Goal: Information Seeking & Learning: Learn about a topic

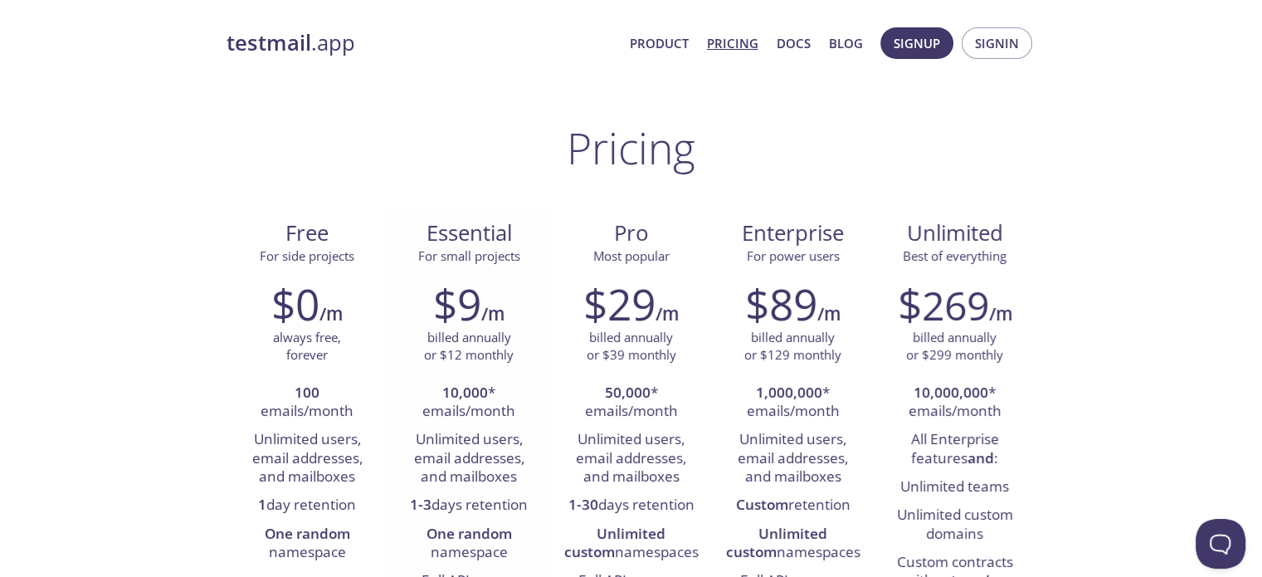
scroll to position [83, 0]
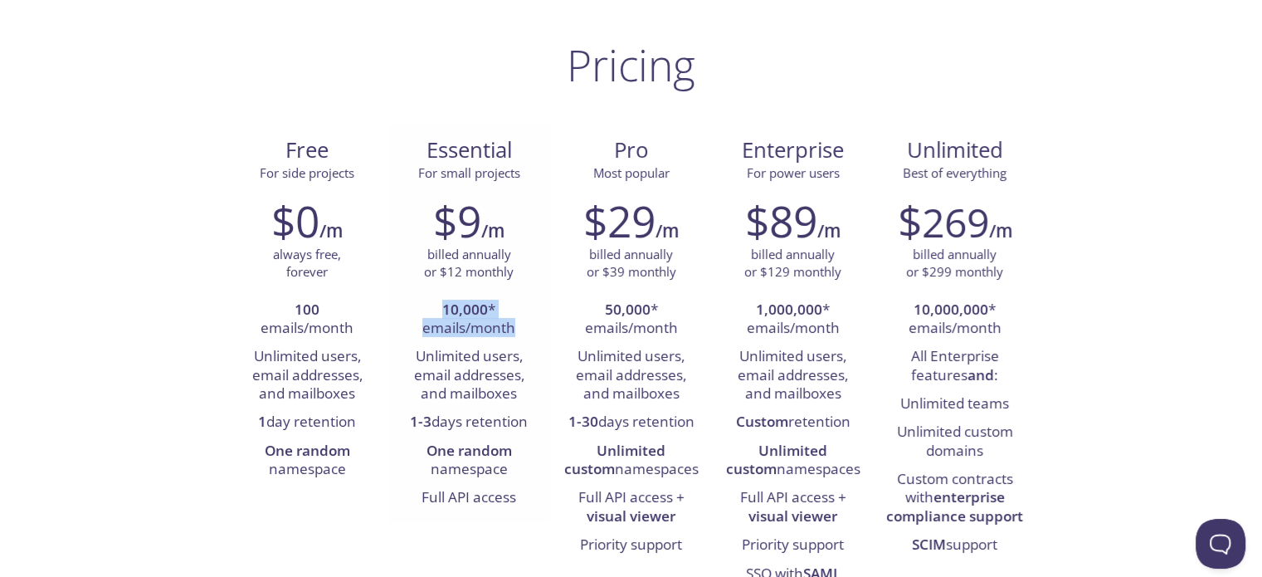
drag, startPoint x: 442, startPoint y: 308, endPoint x: 519, endPoint y: 334, distance: 80.8
click at [519, 334] on li "10,000 * emails/month" at bounding box center [469, 319] width 137 height 47
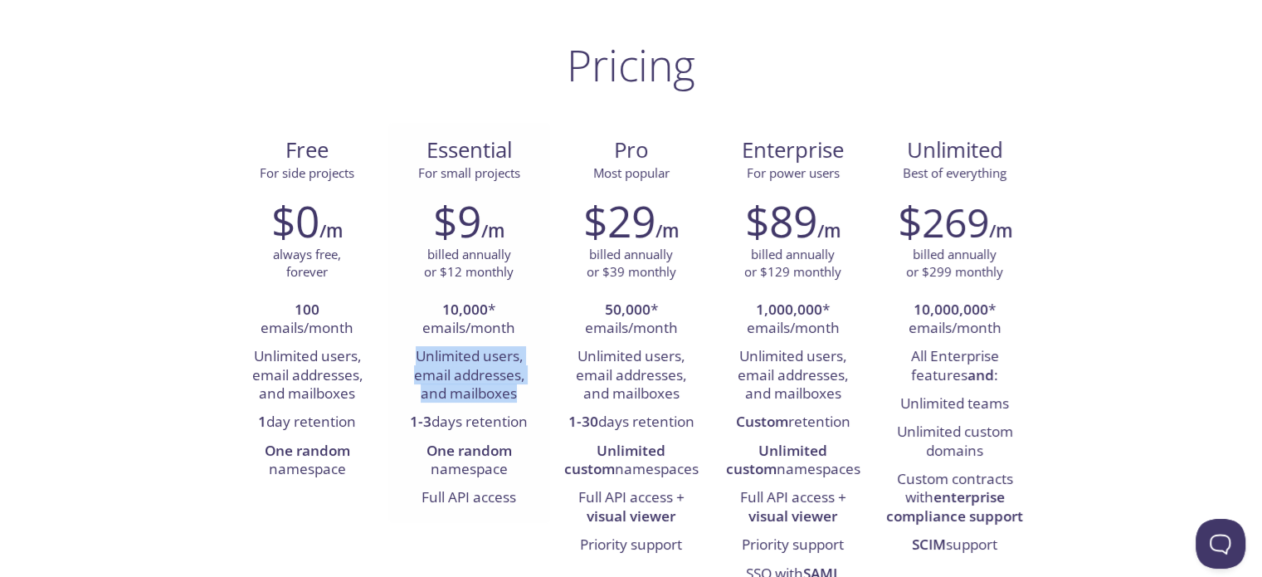
drag, startPoint x: 418, startPoint y: 351, endPoint x: 528, endPoint y: 397, distance: 119.0
click at [528, 397] on li "Unlimited users, email addresses, and mailboxes" at bounding box center [469, 376] width 137 height 66
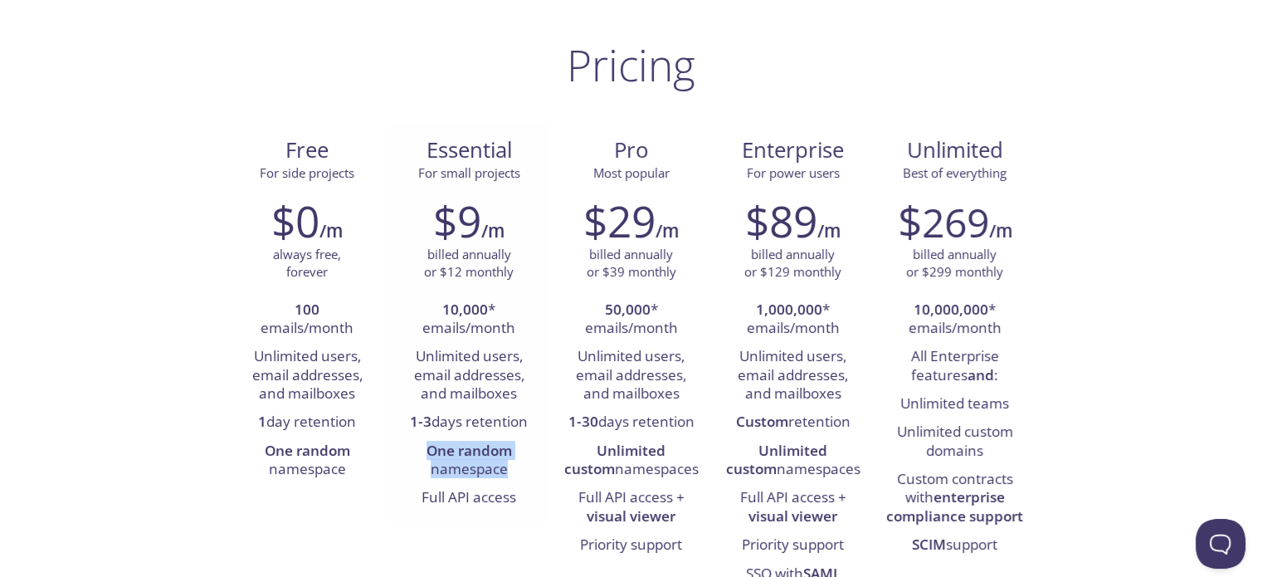
drag, startPoint x: 418, startPoint y: 451, endPoint x: 515, endPoint y: 464, distance: 98.0
click at [515, 464] on li "One random namespace" at bounding box center [469, 460] width 137 height 47
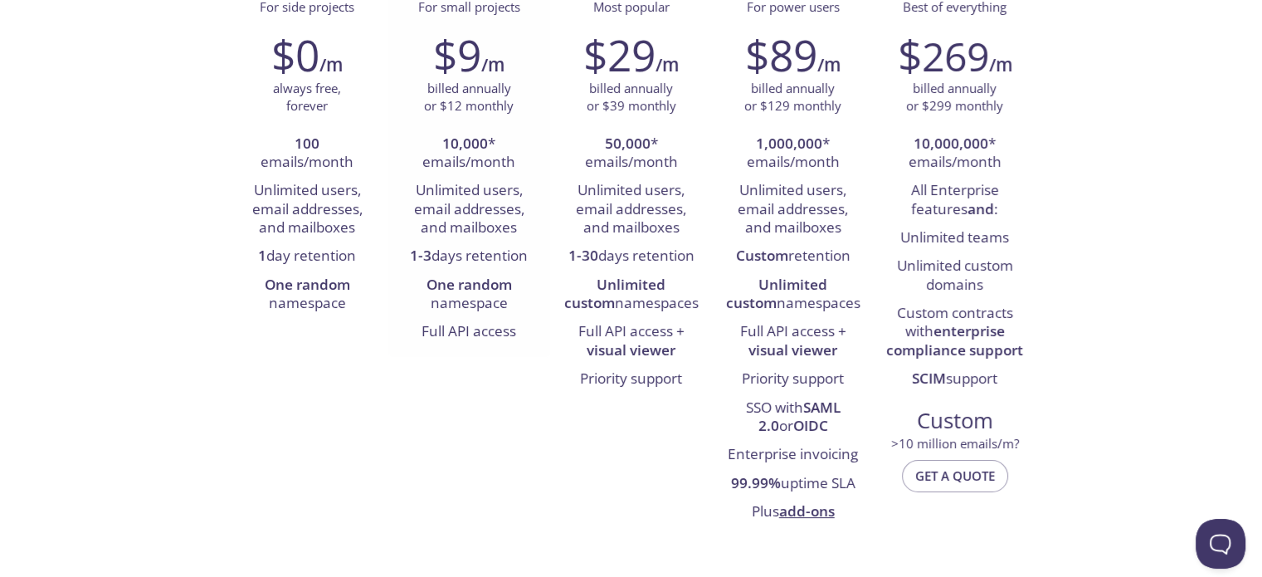
click at [462, 331] on li "Full API access" at bounding box center [469, 332] width 137 height 28
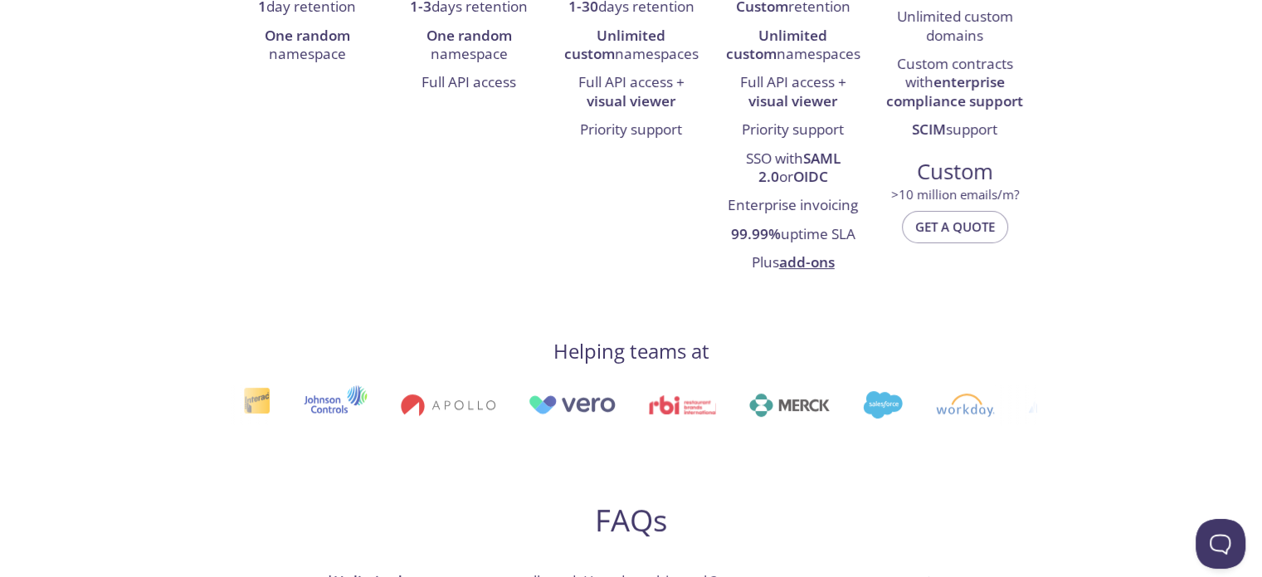
scroll to position [830, 0]
